Goal: Information Seeking & Learning: Understand process/instructions

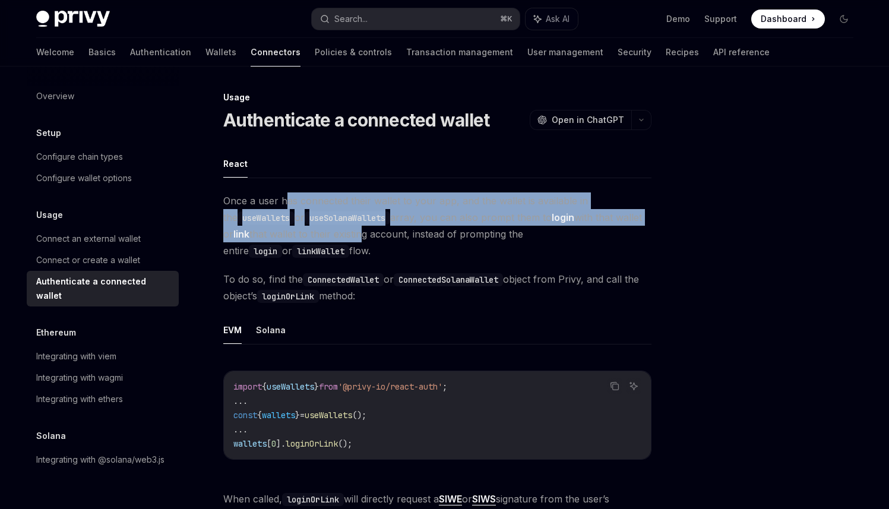
drag, startPoint x: 286, startPoint y: 202, endPoint x: 361, endPoint y: 241, distance: 84.8
click at [361, 241] on span "Once a user has connected their wallet to your app, and the wallet is available…" at bounding box center [437, 225] width 428 height 67
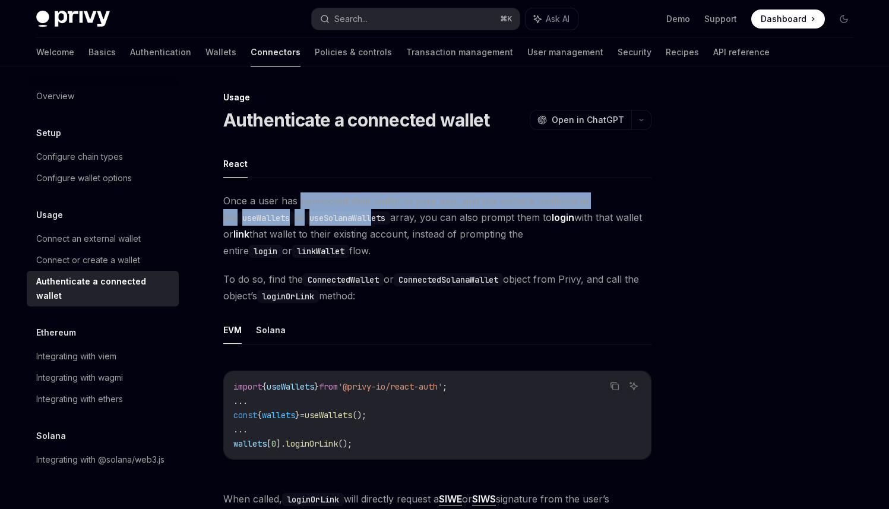
drag, startPoint x: 299, startPoint y: 197, endPoint x: 364, endPoint y: 219, distance: 69.1
click at [364, 219] on span "Once a user has connected their wallet to your app, and the wallet is available…" at bounding box center [437, 225] width 428 height 67
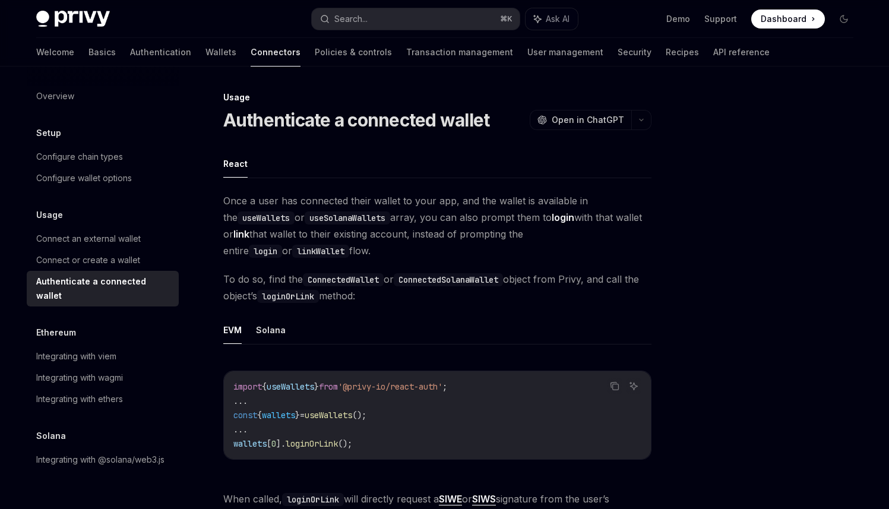
click at [380, 235] on span "Once a user has connected their wallet to your app, and the wallet is available…" at bounding box center [437, 225] width 428 height 67
drag, startPoint x: 337, startPoint y: 272, endPoint x: 401, endPoint y: 285, distance: 65.6
click at [401, 285] on span "To do so, find the ConnectedWallet or ConnectedSolanaWallet object from Privy, …" at bounding box center [437, 287] width 428 height 33
click at [427, 298] on span "To do so, find the ConnectedWallet or ConnectedSolanaWallet object from Privy, …" at bounding box center [437, 287] width 428 height 33
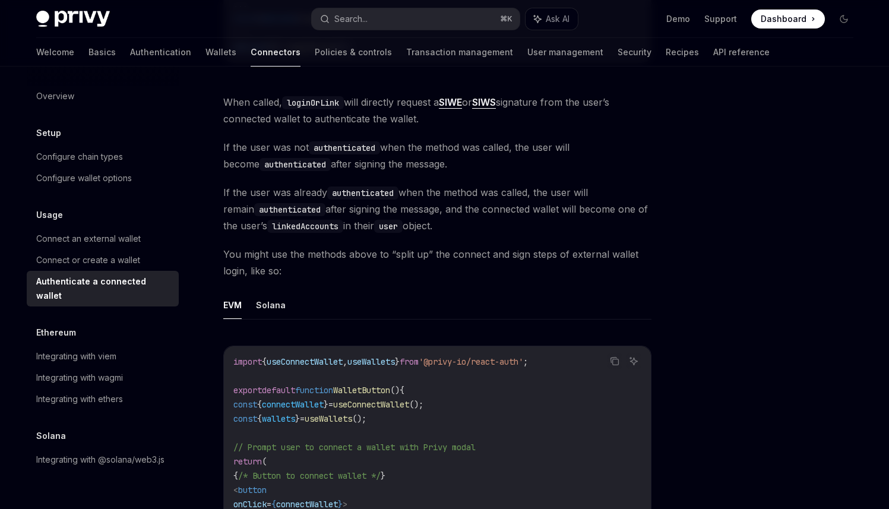
scroll to position [396, 0]
click at [141, 261] on div "Connect or create a wallet" at bounding box center [103, 260] width 135 height 14
type textarea "*"
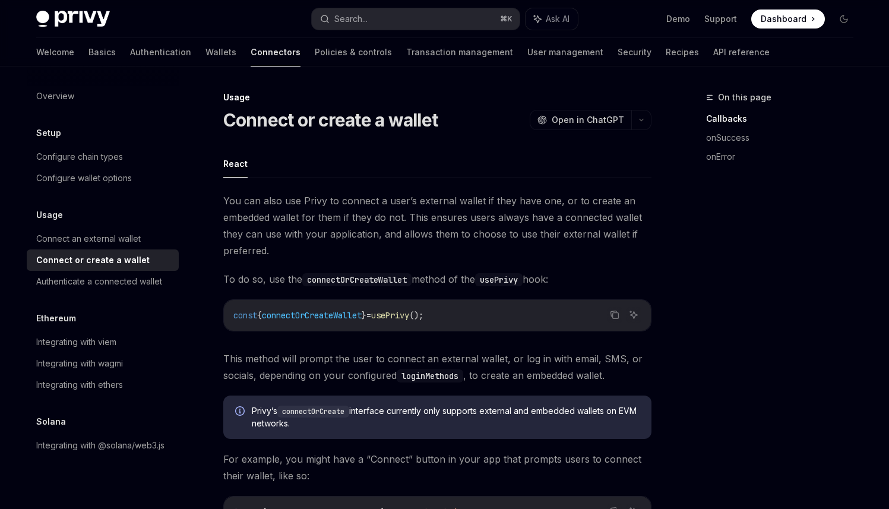
click at [368, 357] on span "This method will prompt the user to connect an external wallet, or log in with …" at bounding box center [437, 367] width 428 height 33
click at [372, 361] on span "This method will prompt the user to connect an external wallet, or log in with …" at bounding box center [437, 367] width 428 height 33
click at [365, 20] on div "Search..." at bounding box center [350, 19] width 33 height 14
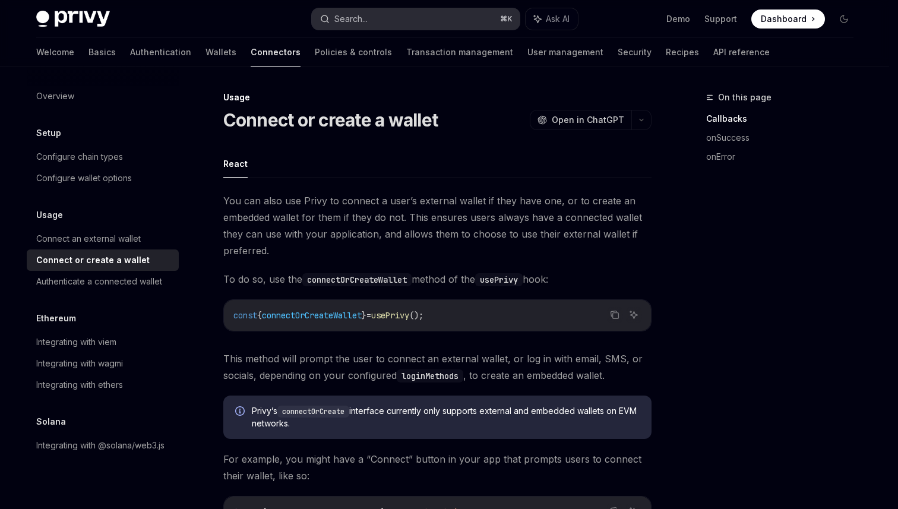
type input "**********"
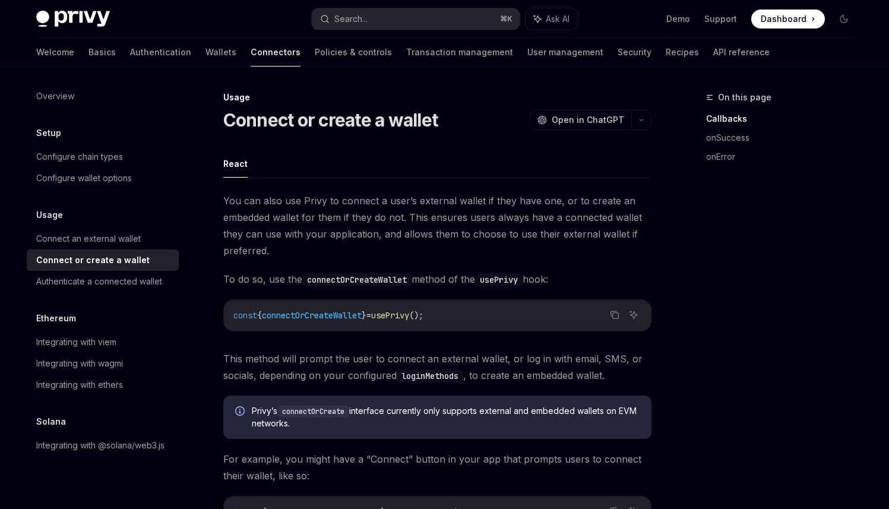
type textarea "*"
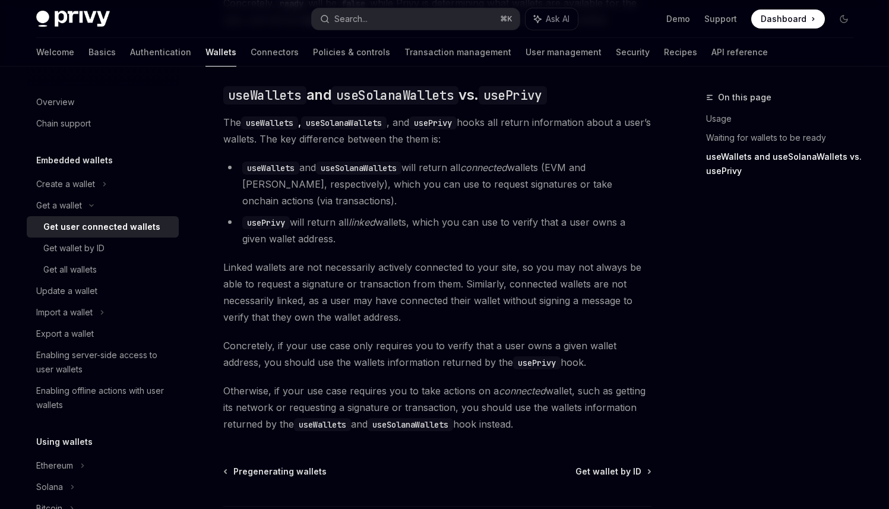
scroll to position [1096, 0]
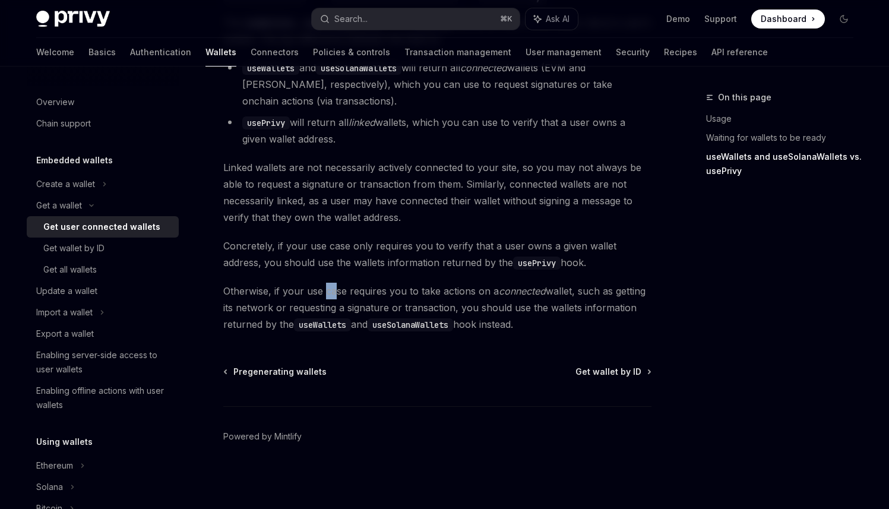
drag, startPoint x: 327, startPoint y: 291, endPoint x: 338, endPoint y: 286, distance: 12.5
click at [338, 286] on span "Otherwise, if your use case requires you to take actions on a connected wallet,…" at bounding box center [437, 308] width 428 height 50
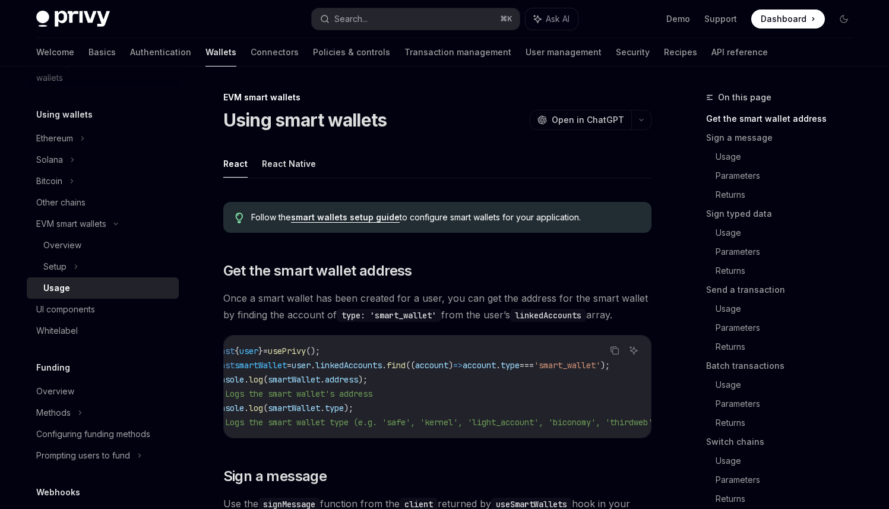
scroll to position [0, 8]
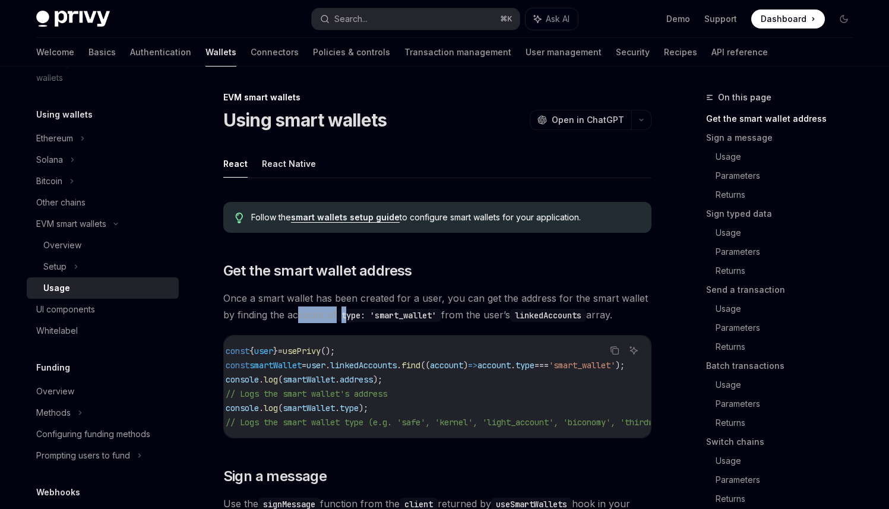
drag, startPoint x: 299, startPoint y: 314, endPoint x: 349, endPoint y: 314, distance: 50.5
click at [349, 314] on span "Once a smart wallet has been created for a user, you can get the address for th…" at bounding box center [437, 306] width 428 height 33
click at [364, 317] on code "type: 'smart_wallet'" at bounding box center [389, 315] width 105 height 13
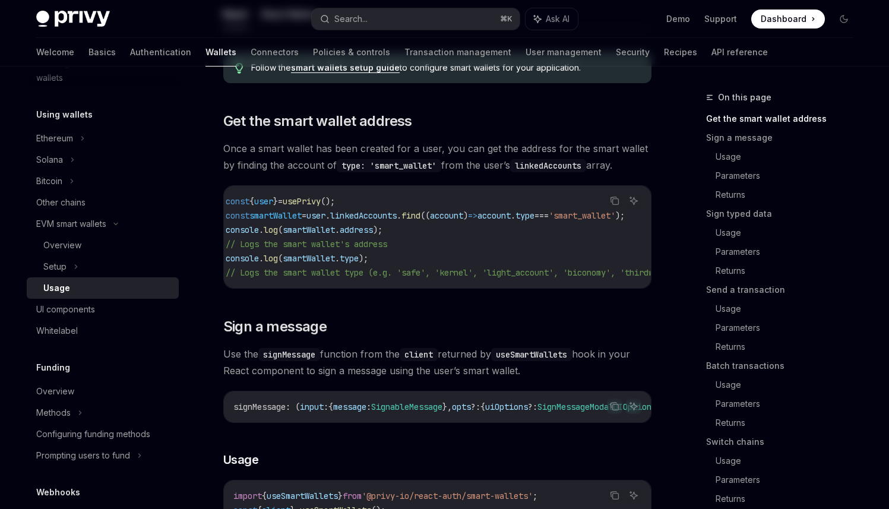
scroll to position [187, 0]
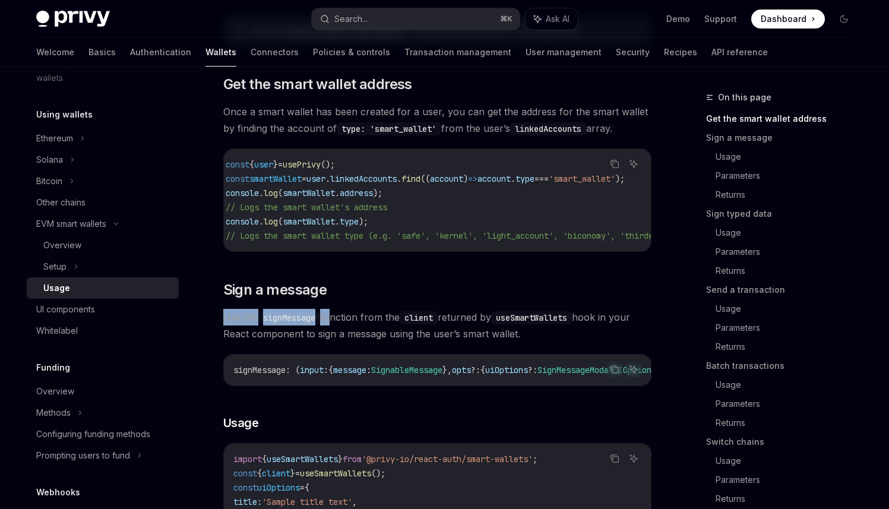
drag, startPoint x: 252, startPoint y: 309, endPoint x: 331, endPoint y: 321, distance: 79.9
click at [351, 329] on span "Use the signMessage function from the client returned by useSmartWallets hook i…" at bounding box center [437, 325] width 428 height 33
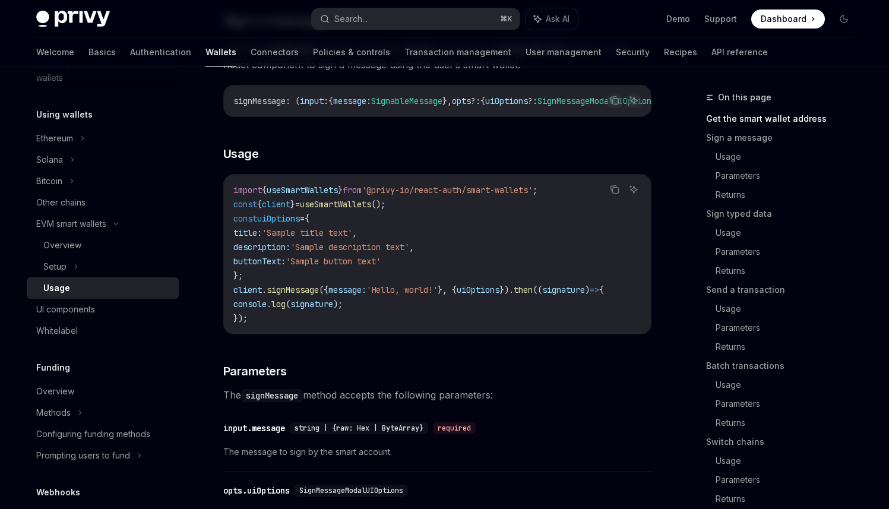
scroll to position [520, 0]
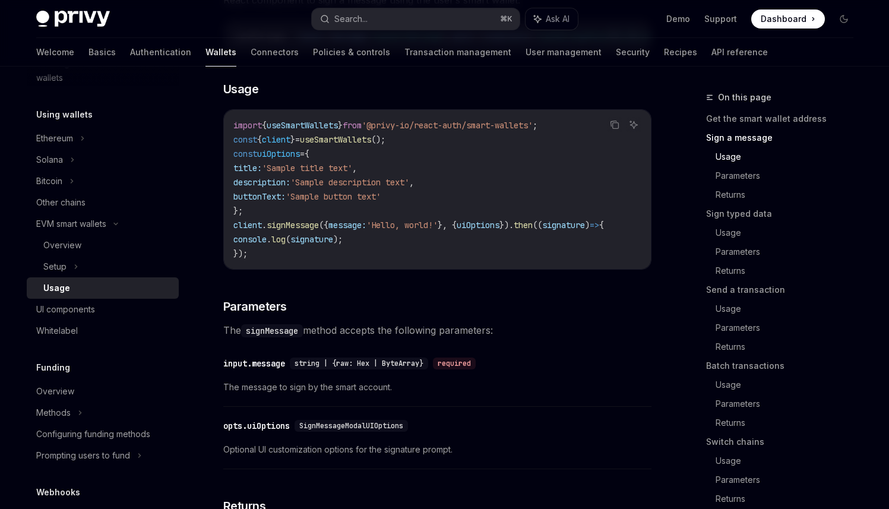
click at [316, 124] on div "import { useSmartWallets } from '@privy-io/react-auth/smart-wallets' ; const { …" at bounding box center [437, 189] width 427 height 159
click at [308, 131] on span "useSmartWallets" at bounding box center [302, 125] width 71 height 11
copy span "useSmartWallets"
click at [86, 264] on div "Setup" at bounding box center [103, 266] width 152 height 21
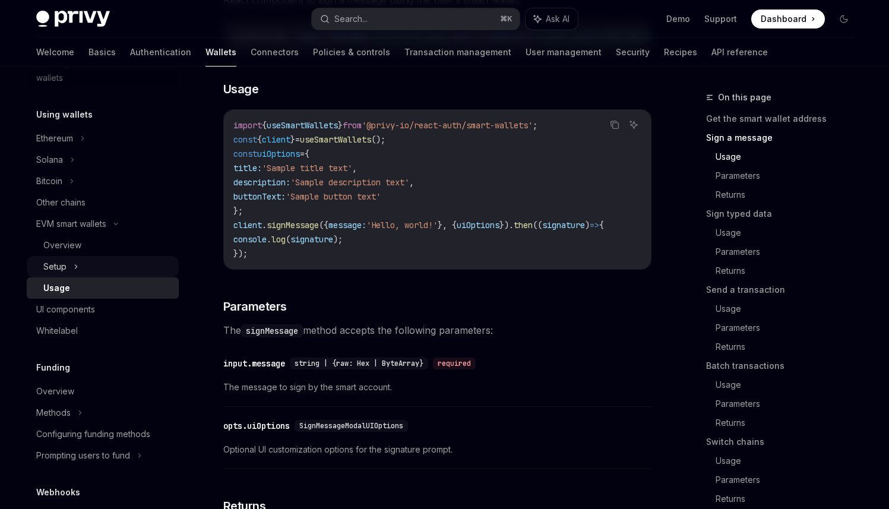
type textarea "*"
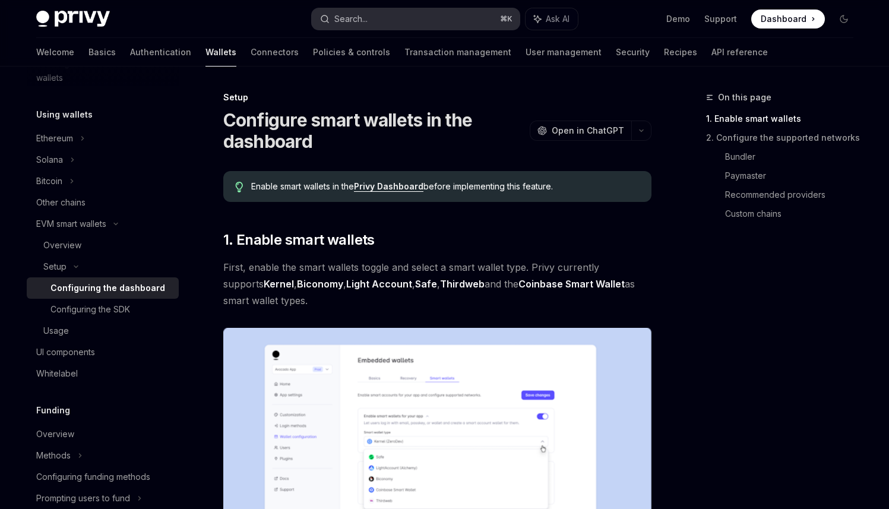
click at [364, 24] on div "Search..." at bounding box center [350, 19] width 33 height 14
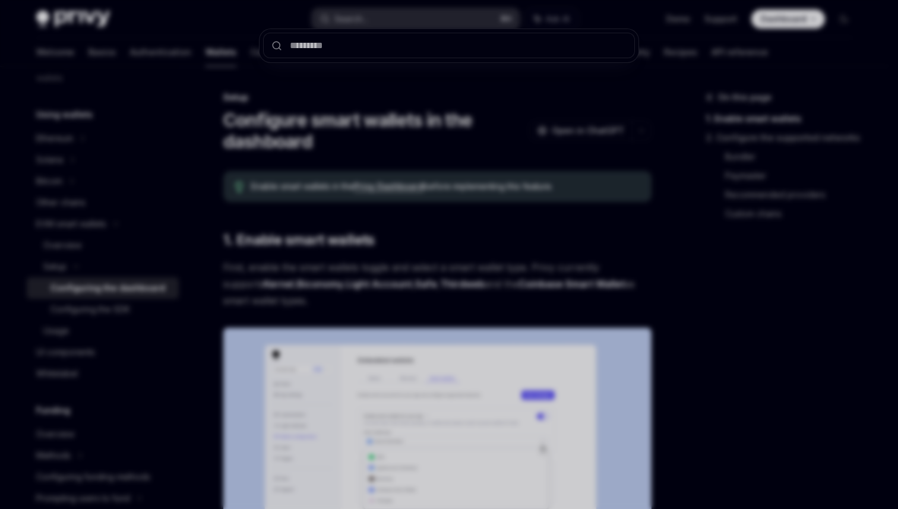
type input "**********"
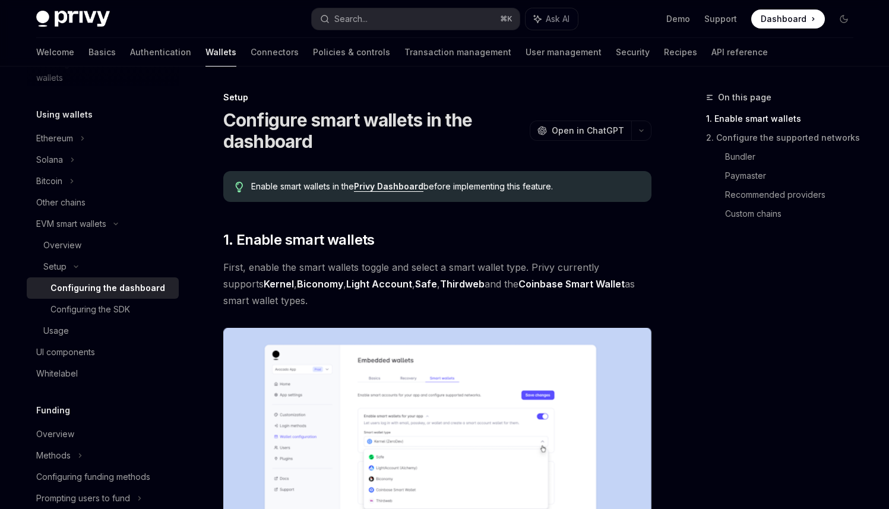
type textarea "*"
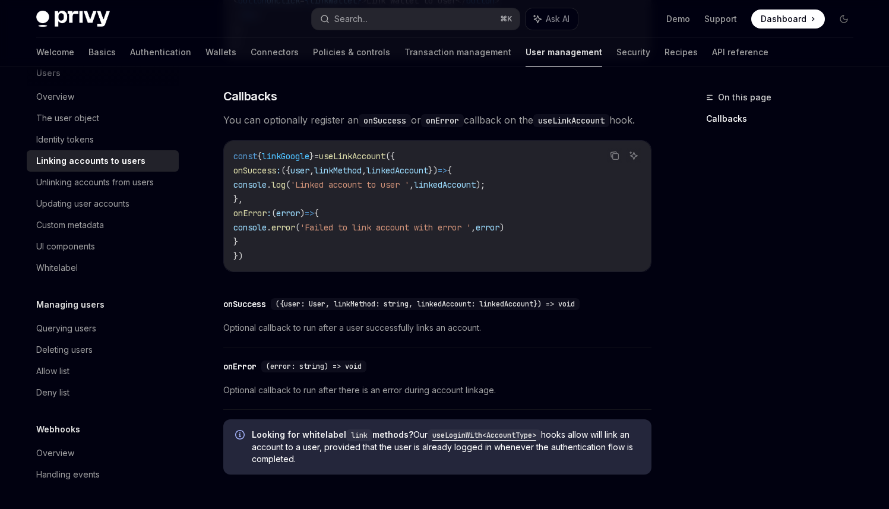
scroll to position [1264, 0]
